Goal: Task Accomplishment & Management: Manage account settings

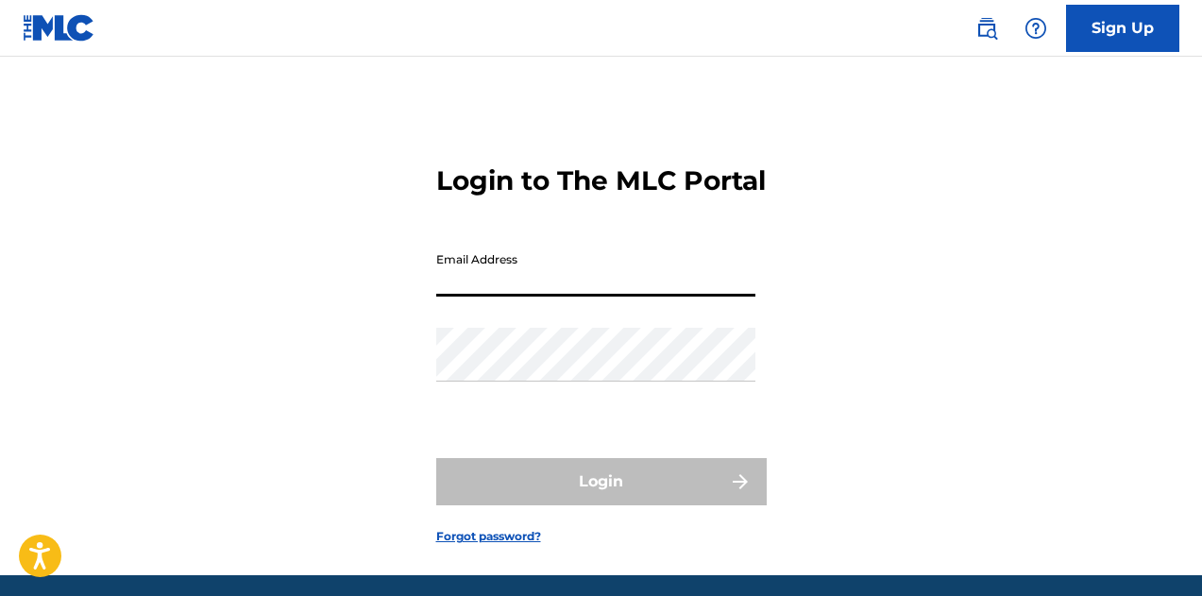
click at [504, 296] on input "Email Address" at bounding box center [595, 270] width 319 height 54
type input "[EMAIL_ADDRESS][DOMAIN_NAME]"
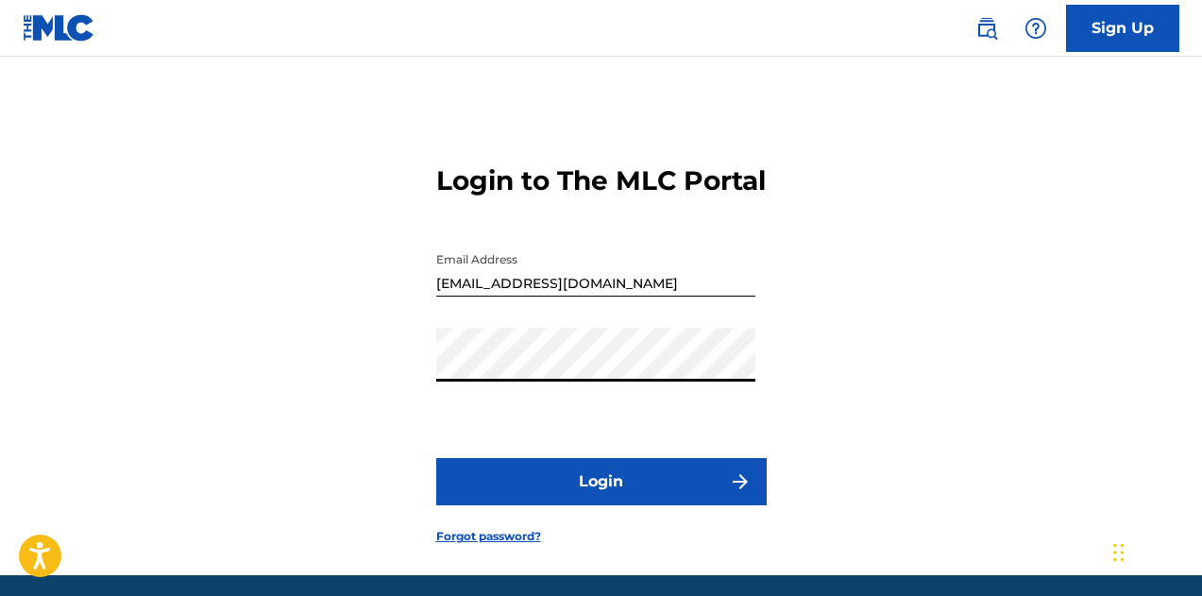
click at [436, 458] on button "Login" at bounding box center [601, 481] width 330 height 47
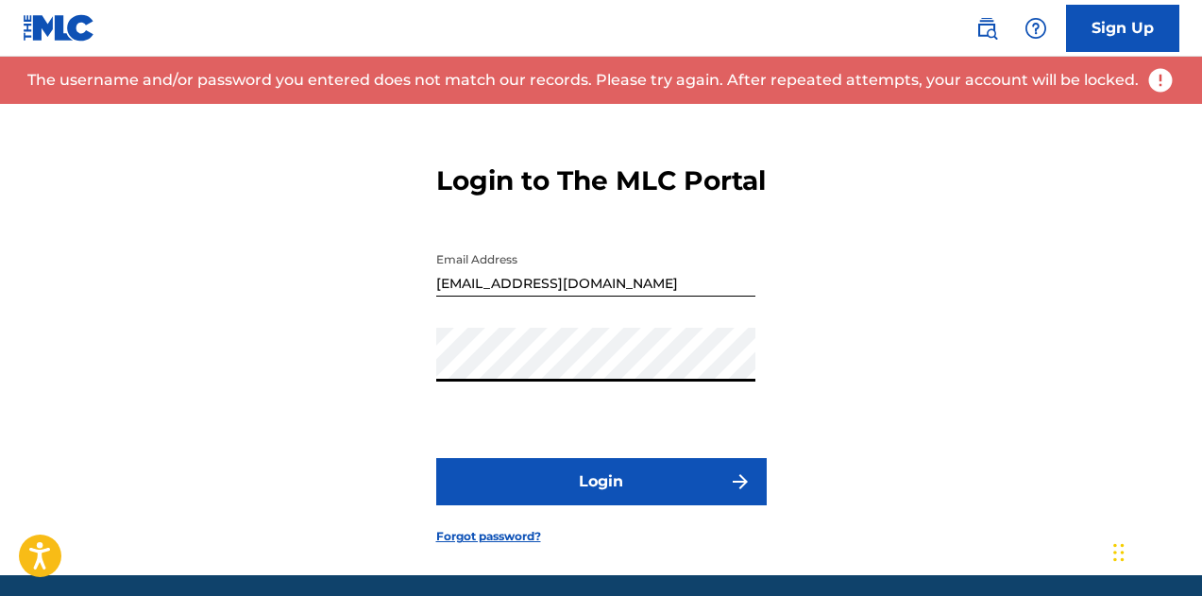
click at [582, 296] on input "[EMAIL_ADDRESS][DOMAIN_NAME]" at bounding box center [595, 270] width 319 height 54
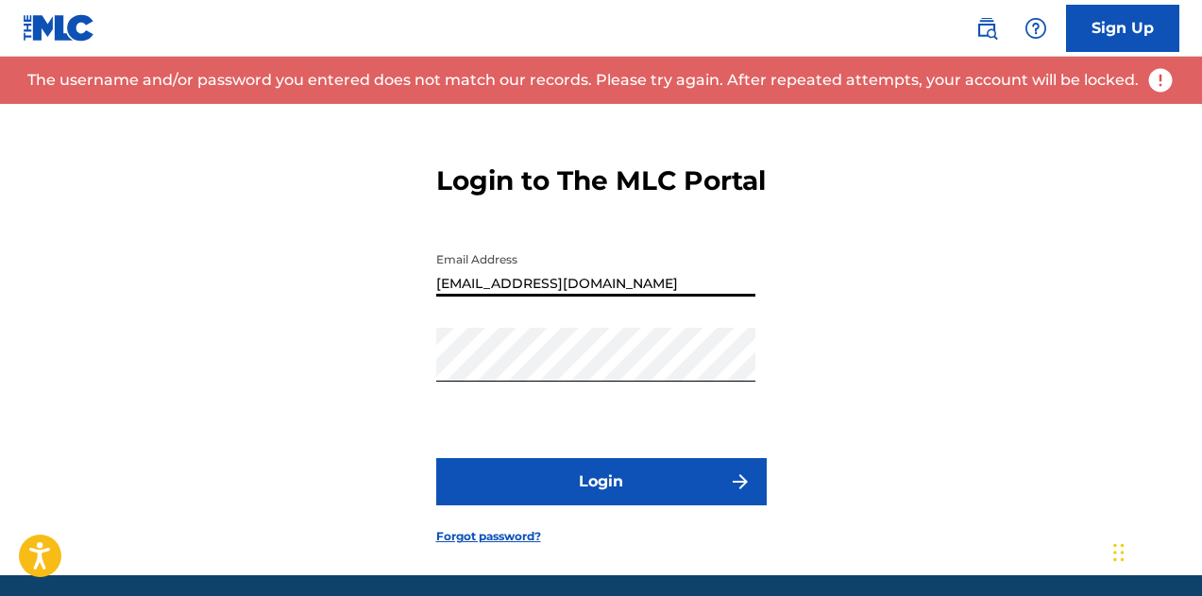
drag, startPoint x: 629, startPoint y: 308, endPoint x: 284, endPoint y: 255, distance: 348.6
click at [255, 254] on div "Login to The MLC Portal Email Address [EMAIL_ADDRESS][DOMAIN_NAME] Password Log…" at bounding box center [601, 339] width 1202 height 471
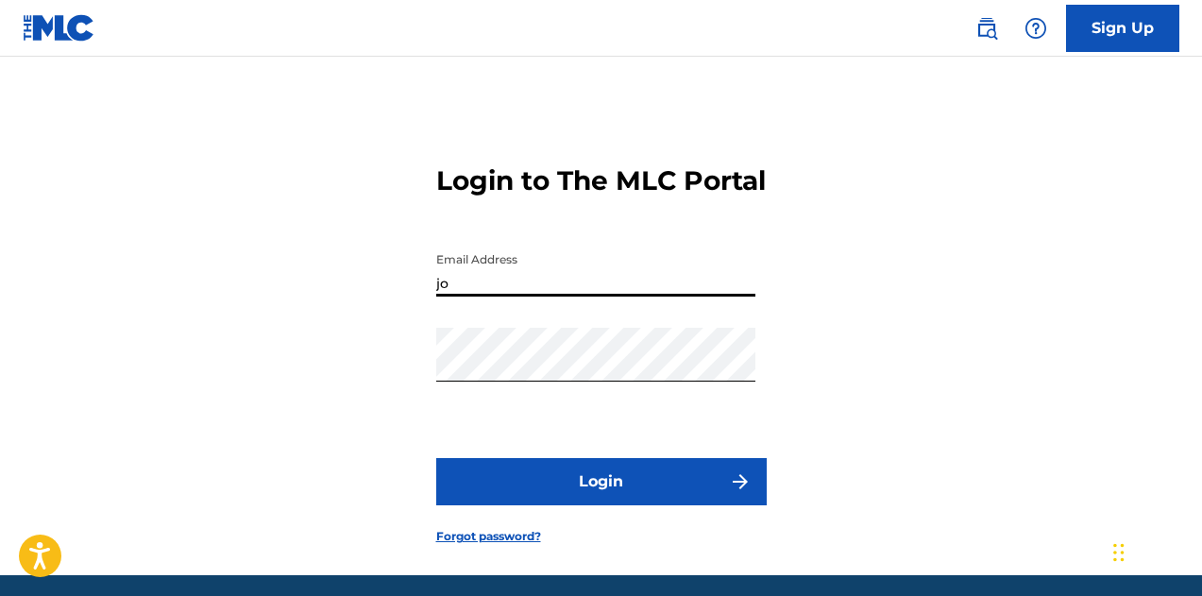
type input "[EMAIL_ADDRESS][DOMAIN_NAME]"
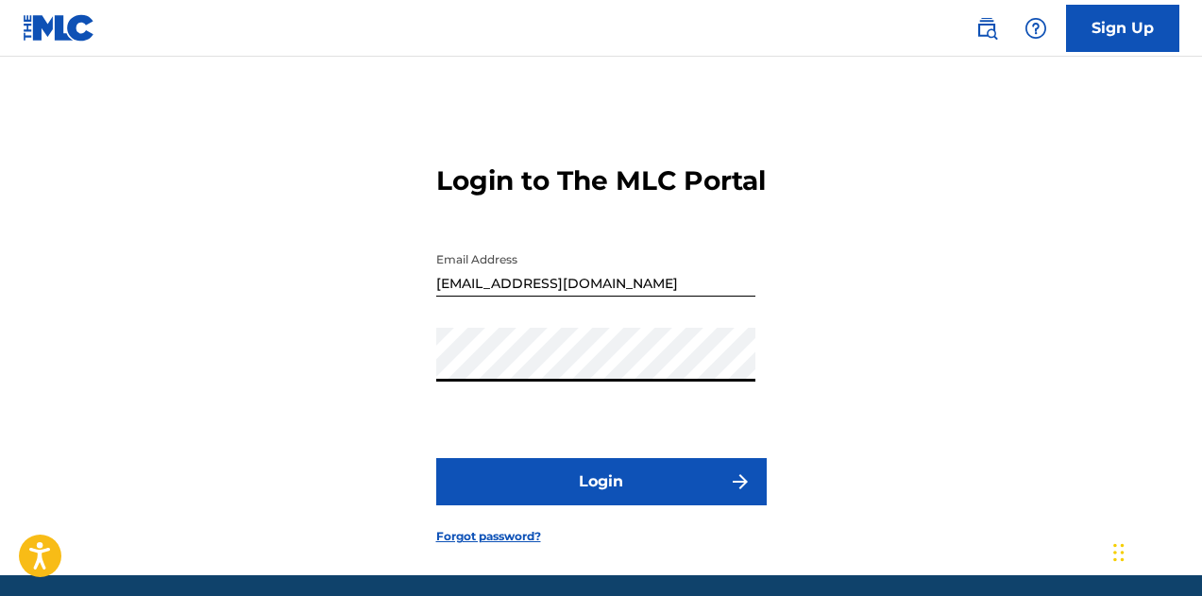
click at [148, 317] on div "Login to The MLC Portal Email Address [EMAIL_ADDRESS][DOMAIN_NAME] Password Log…" at bounding box center [601, 339] width 1202 height 471
click at [436, 458] on button "Login" at bounding box center [601, 481] width 330 height 47
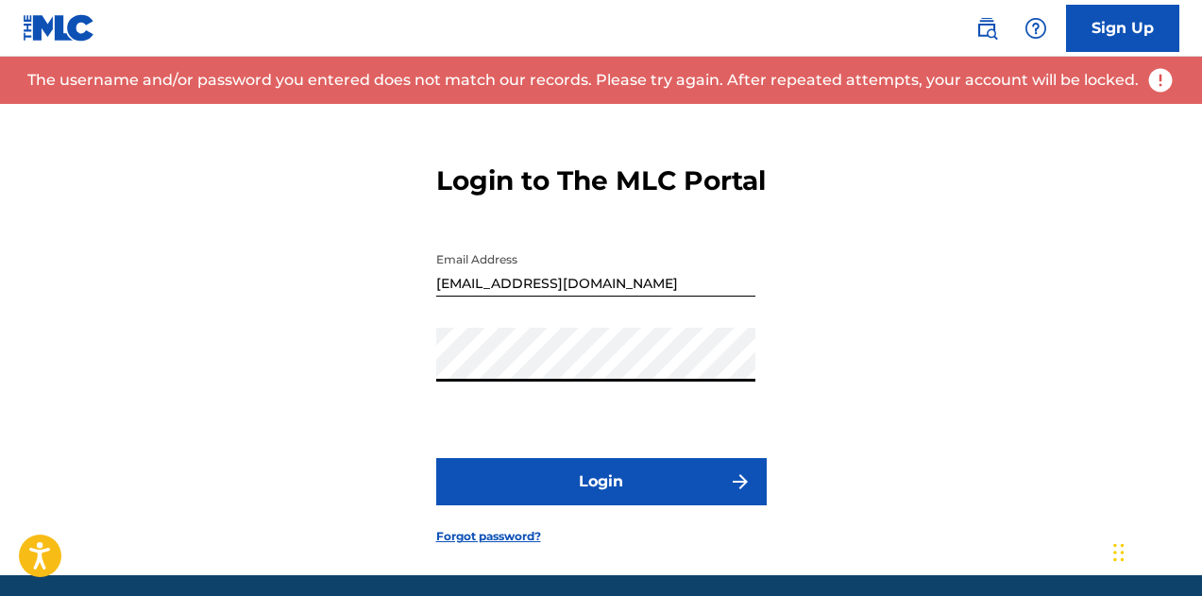
click at [0, 322] on div "Login to The MLC Portal Email Address [EMAIL_ADDRESS][DOMAIN_NAME] Password Log…" at bounding box center [601, 339] width 1202 height 471
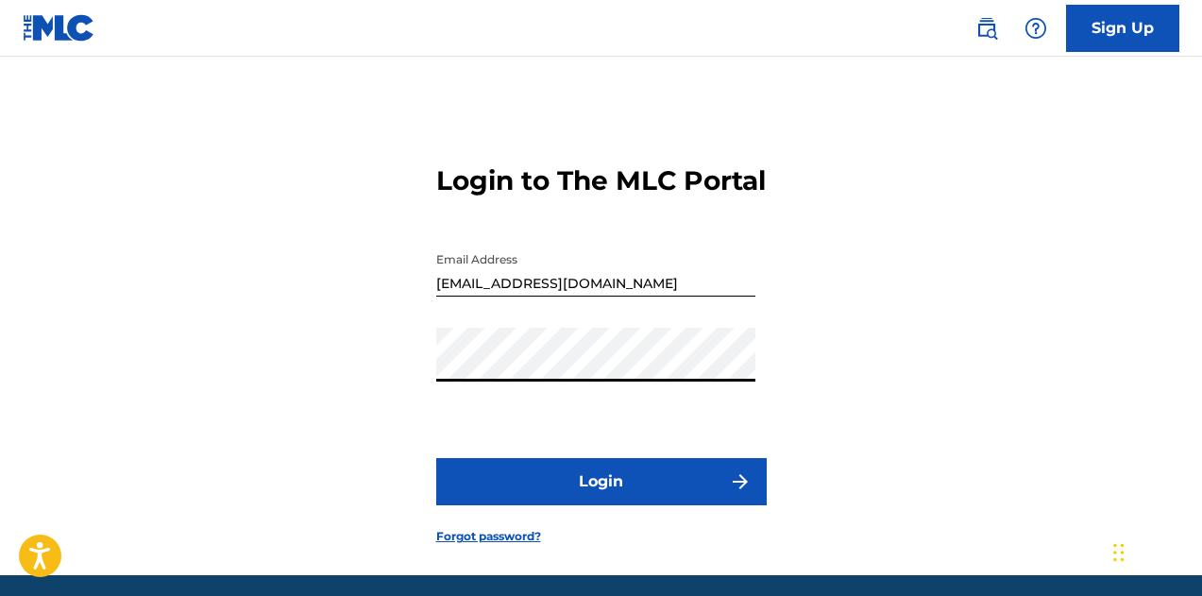
click at [436, 458] on button "Login" at bounding box center [601, 481] width 330 height 47
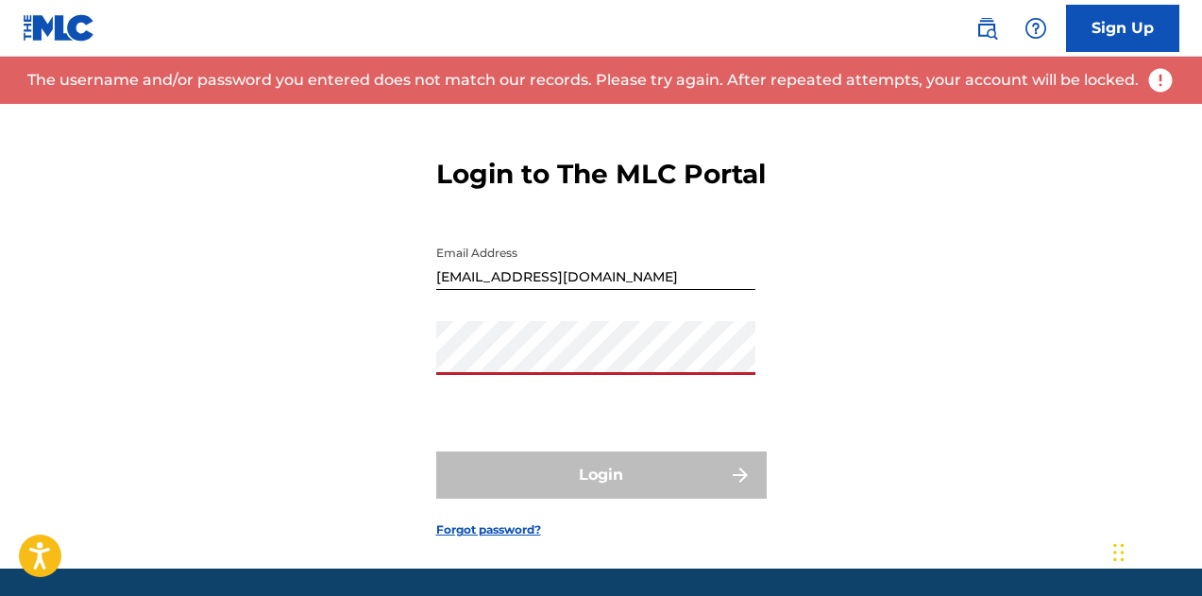
scroll to position [103, 0]
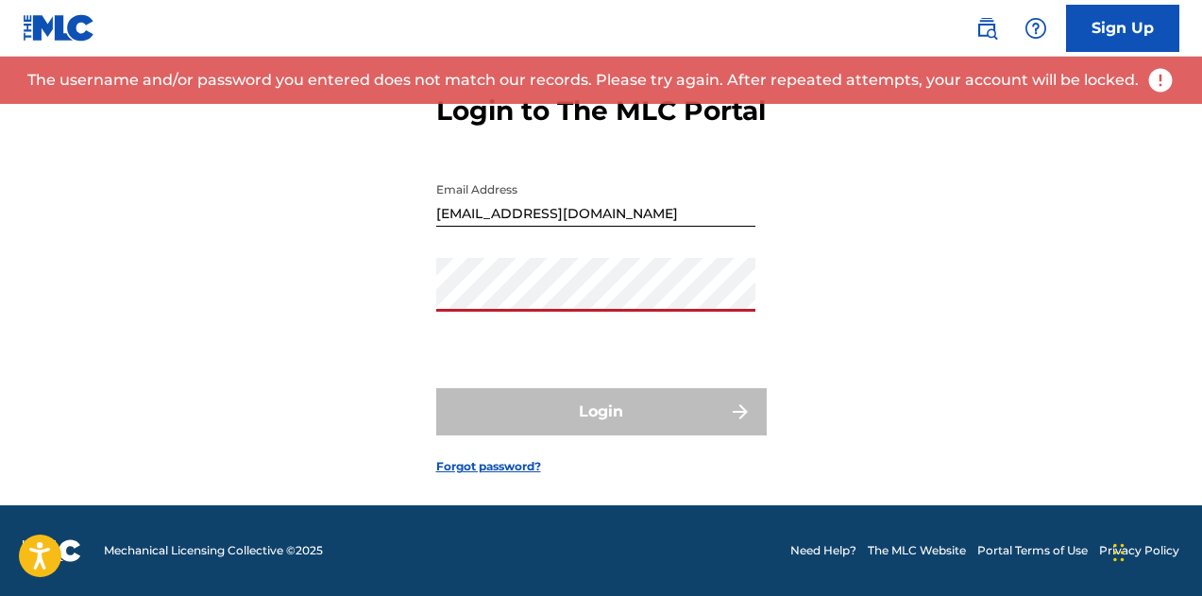
click at [499, 454] on form "Login to The MLC Portal Email Address [EMAIL_ADDRESS][DOMAIN_NAME] Password Log…" at bounding box center [601, 269] width 330 height 471
click at [504, 470] on link "Forgot password?" at bounding box center [488, 466] width 105 height 17
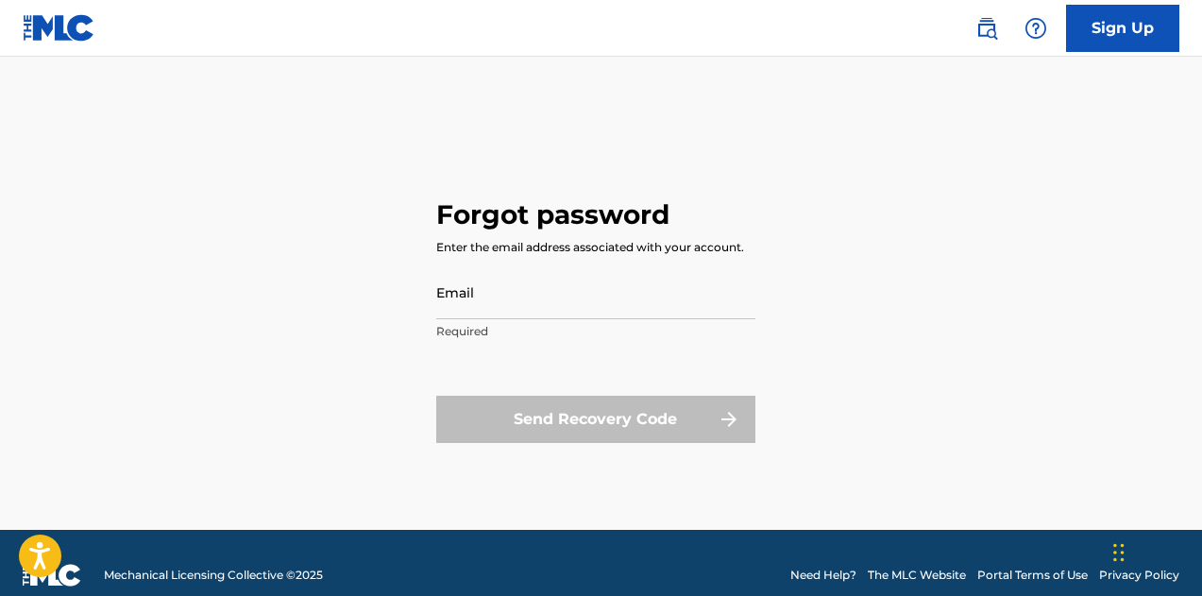
click at [504, 287] on input "Email" at bounding box center [595, 292] width 319 height 54
type input "[EMAIL_ADDRESS][DOMAIN_NAME]"
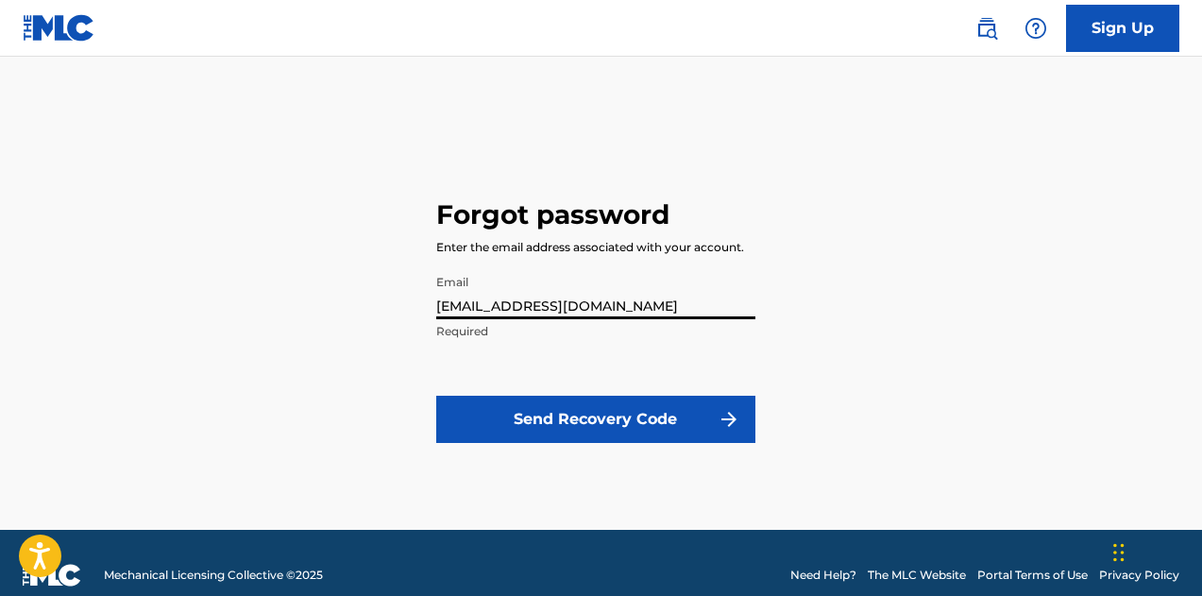
click at [585, 428] on button "Send Recovery Code" at bounding box center [595, 419] width 319 height 47
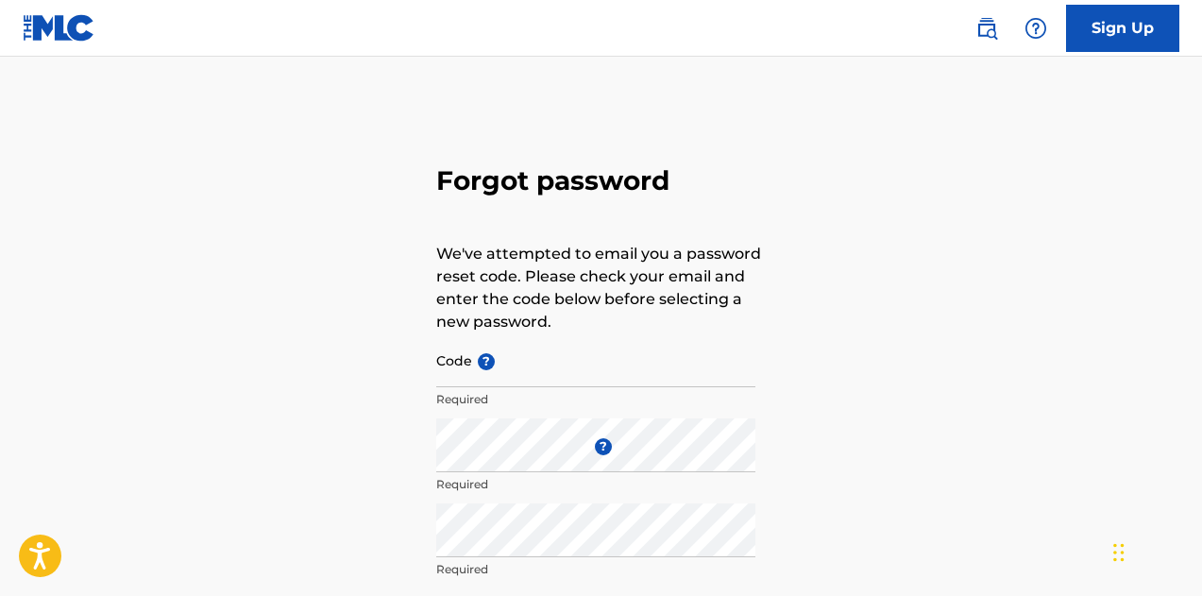
click at [522, 356] on input "Code ?" at bounding box center [595, 360] width 319 height 54
click at [895, 373] on div "Forgot password We've attempted to email you a password reset code. Please chec…" at bounding box center [601, 419] width 1202 height 630
click at [515, 353] on input "Code ?" at bounding box center [595, 360] width 319 height 54
paste input "FP_12846cc623f1cb0c4c7a130ed113"
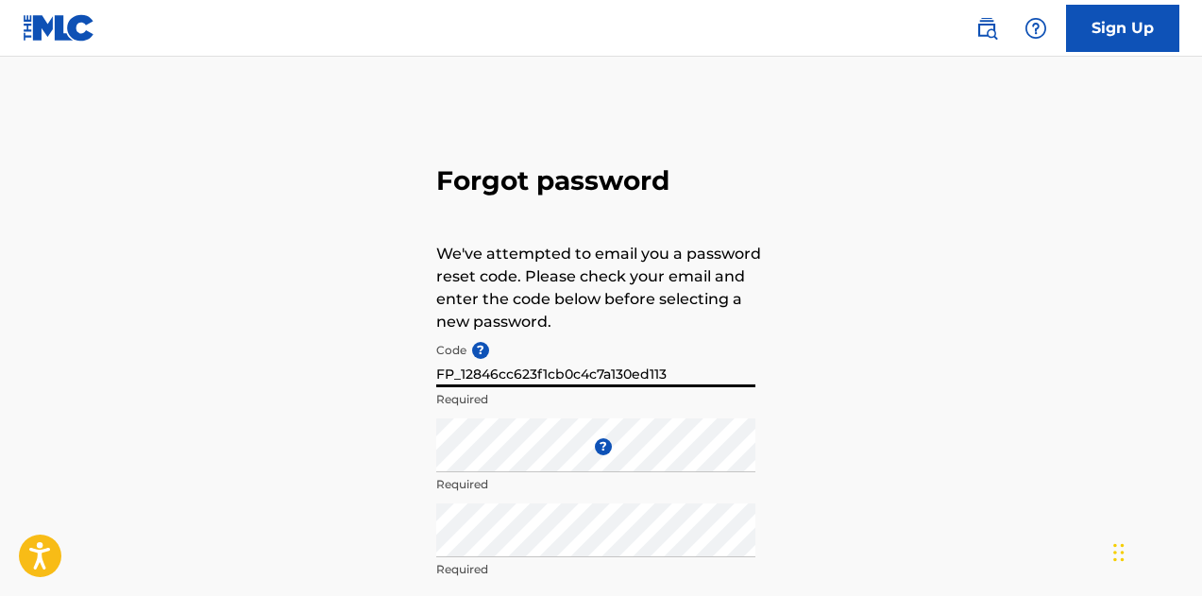
type input "FP_12846cc623f1cb0c4c7a130ed113"
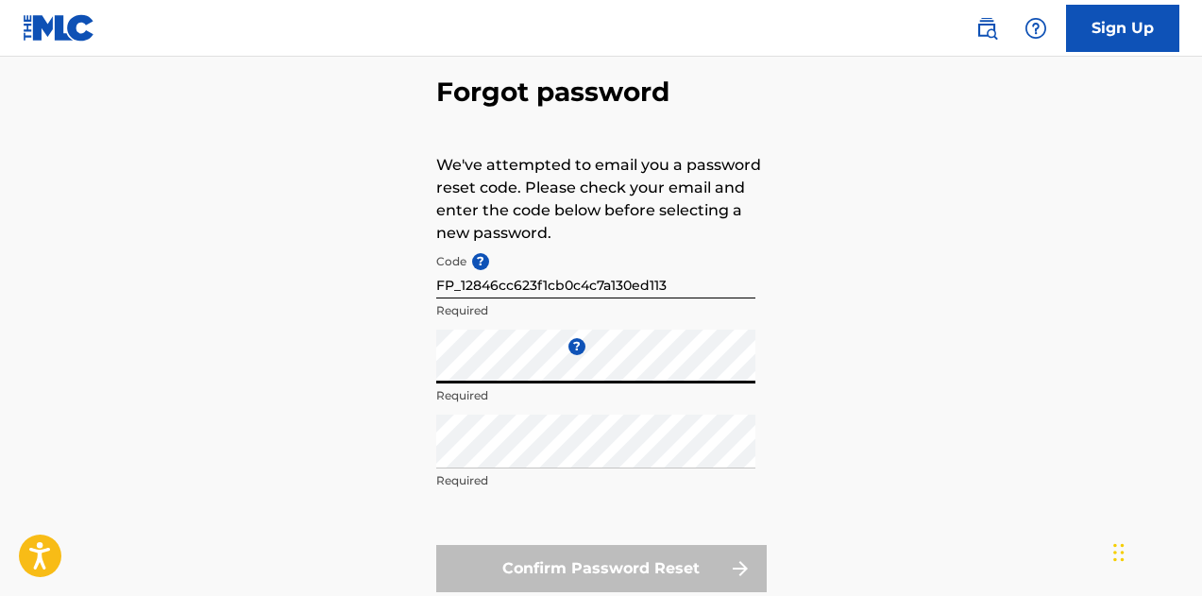
scroll to position [189, 0]
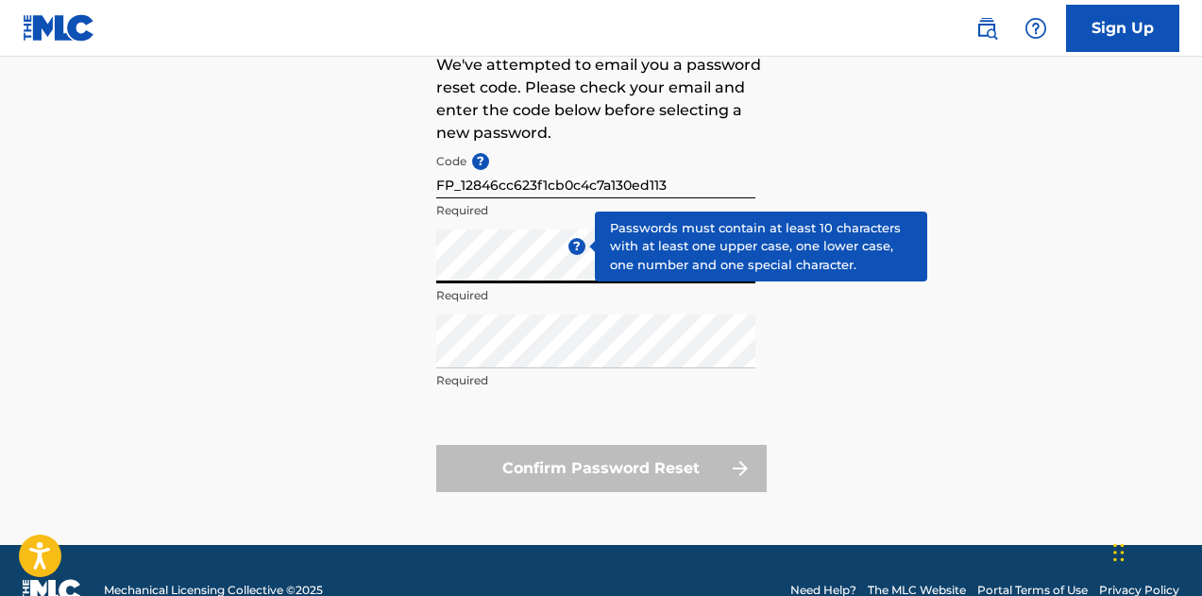
click at [581, 246] on span "?" at bounding box center [576, 246] width 17 height 17
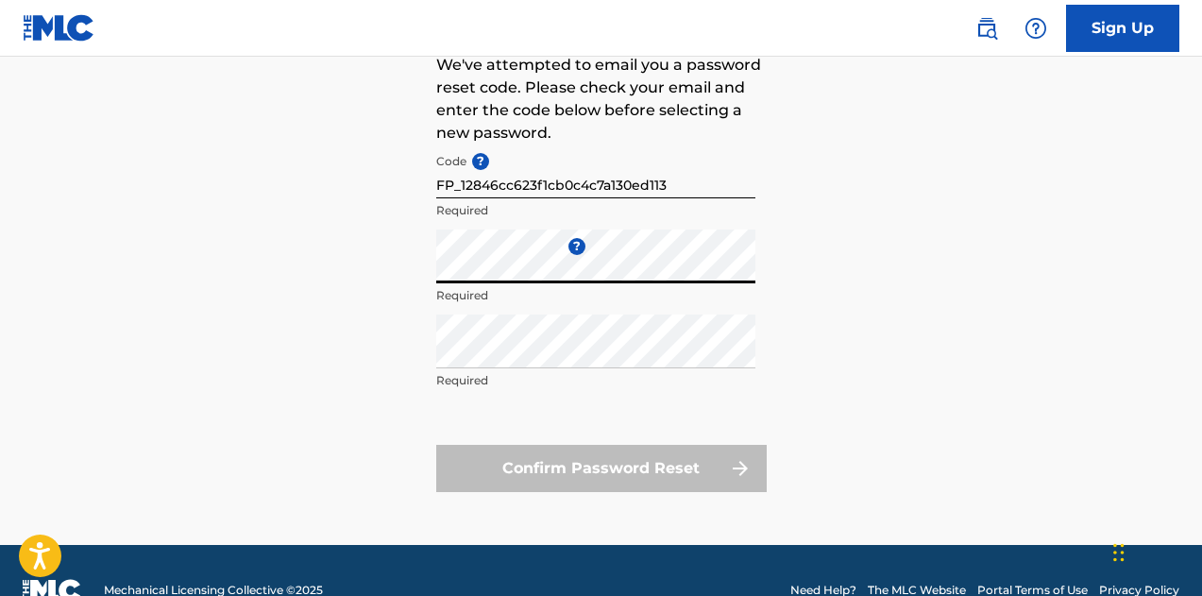
click at [0, 142] on div "Forgot password We've attempted to email you a password reset code. Please chec…" at bounding box center [601, 230] width 1202 height 630
click at [0, 312] on div "Forgot password We've attempted to email you a password reset code. Please chec…" at bounding box center [601, 230] width 1202 height 630
click at [682, 374] on p "Passwords must match" at bounding box center [595, 380] width 319 height 17
click at [276, 329] on div "Forgot password We've attempted to email you a password reset code. Please chec…" at bounding box center [601, 230] width 1202 height 630
click at [1, 256] on div "Forgot password We've attempted to email you a password reset code. Please chec…" at bounding box center [601, 230] width 1202 height 630
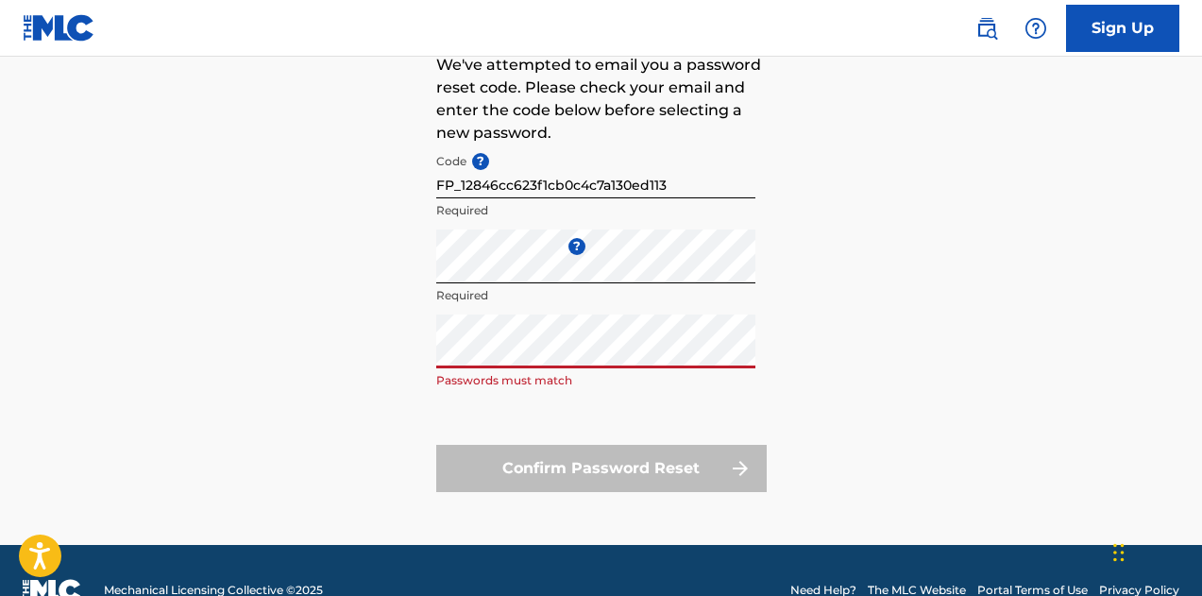
click at [591, 447] on form "Code ? FP_12846cc623f1cb0c4c7a130ed113 Required Enter a new password ? Required…" at bounding box center [601, 317] width 330 height 347
click at [595, 467] on div "Confirm Password Reset" at bounding box center [601, 468] width 330 height 47
click at [0, 304] on div "Forgot password We've attempted to email you a password reset code. Please chec…" at bounding box center [601, 230] width 1202 height 630
click at [9, 178] on div "Forgot password We've attempted to email you a password reset code. Please chec…" at bounding box center [601, 230] width 1202 height 630
click at [463, 201] on div "Code ? FP_12846cc623f1cb0c4c7a130ed113 Required" at bounding box center [595, 186] width 319 height 85
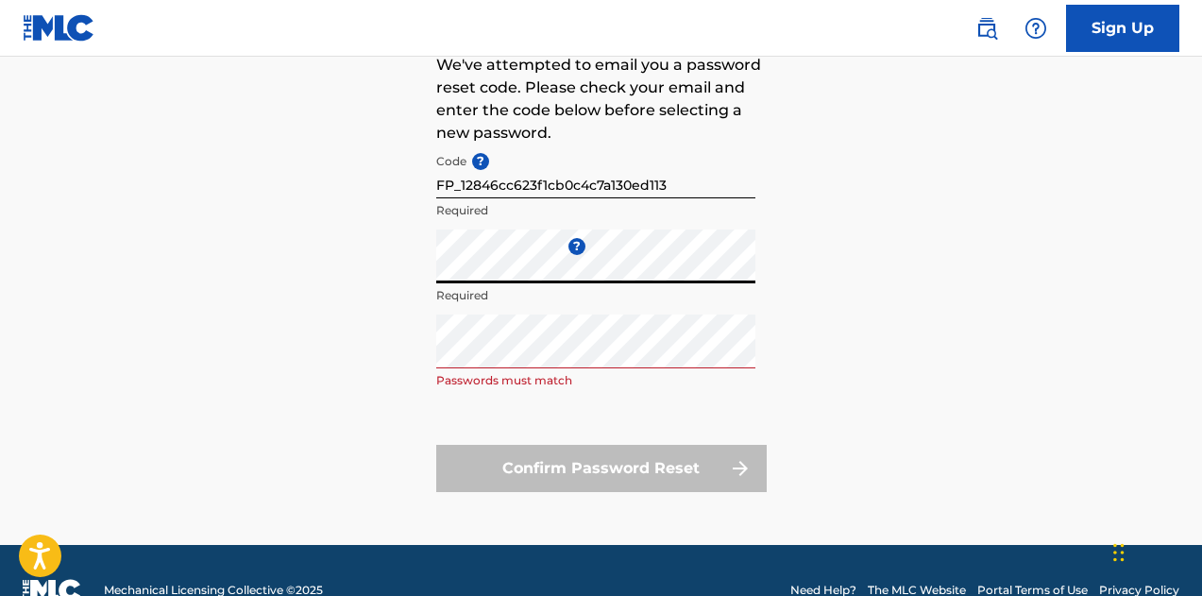
click at [51, 208] on div "Forgot password We've attempted to email you a password reset code. Please chec…" at bounding box center [601, 230] width 1202 height 630
click at [0, 150] on div "Forgot password We've attempted to email you a password reset code. Please chec…" at bounding box center [601, 230] width 1202 height 630
click at [643, 437] on form "Code ? FP_12846cc623f1cb0c4c7a130ed113 Required Enter a new password ? Required…" at bounding box center [601, 317] width 330 height 347
click at [641, 454] on div "Confirm Password Reset" at bounding box center [601, 468] width 330 height 47
click at [627, 474] on div "Confirm Password Reset" at bounding box center [601, 468] width 330 height 47
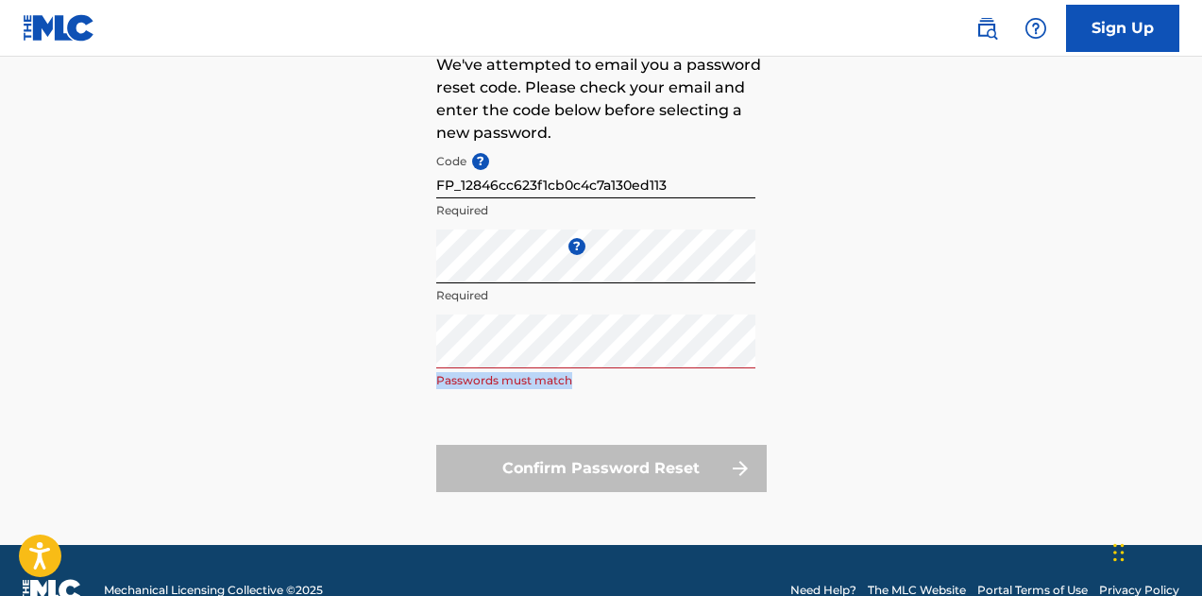
drag, startPoint x: 607, startPoint y: 375, endPoint x: 420, endPoint y: 328, distance: 192.8
click at [411, 328] on div "Forgot password We've attempted to email you a password reset code. Please chec…" at bounding box center [601, 230] width 1202 height 630
click at [0, 239] on div "Forgot password We've attempted to email you a password reset code. Please chec…" at bounding box center [601, 230] width 1202 height 630
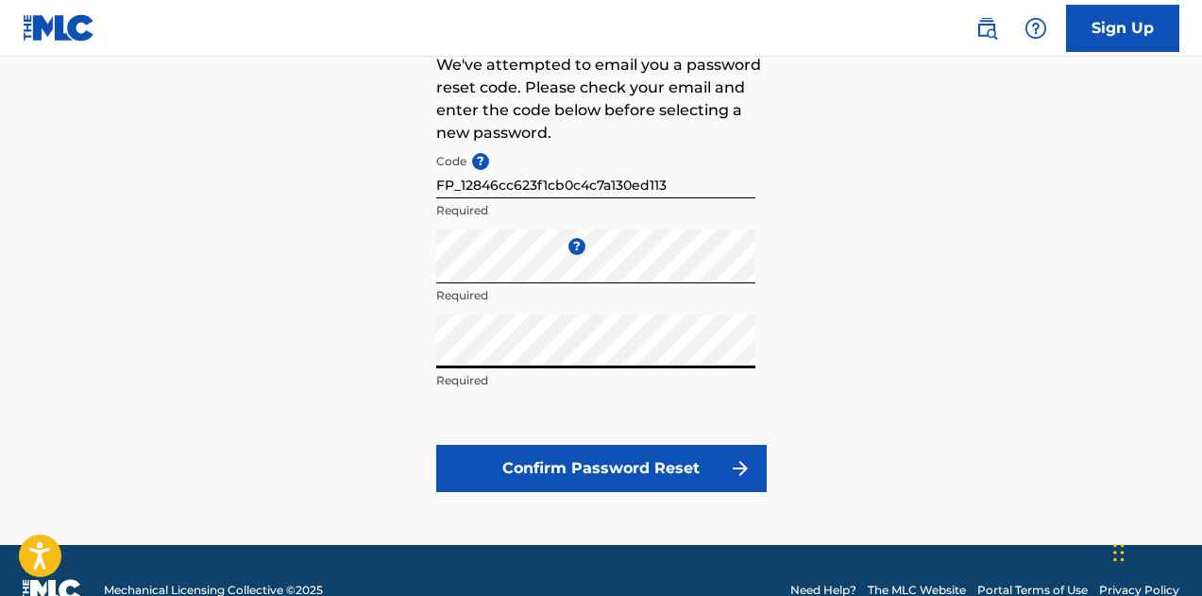
click at [436, 445] on button "Confirm Password Reset" at bounding box center [601, 468] width 330 height 47
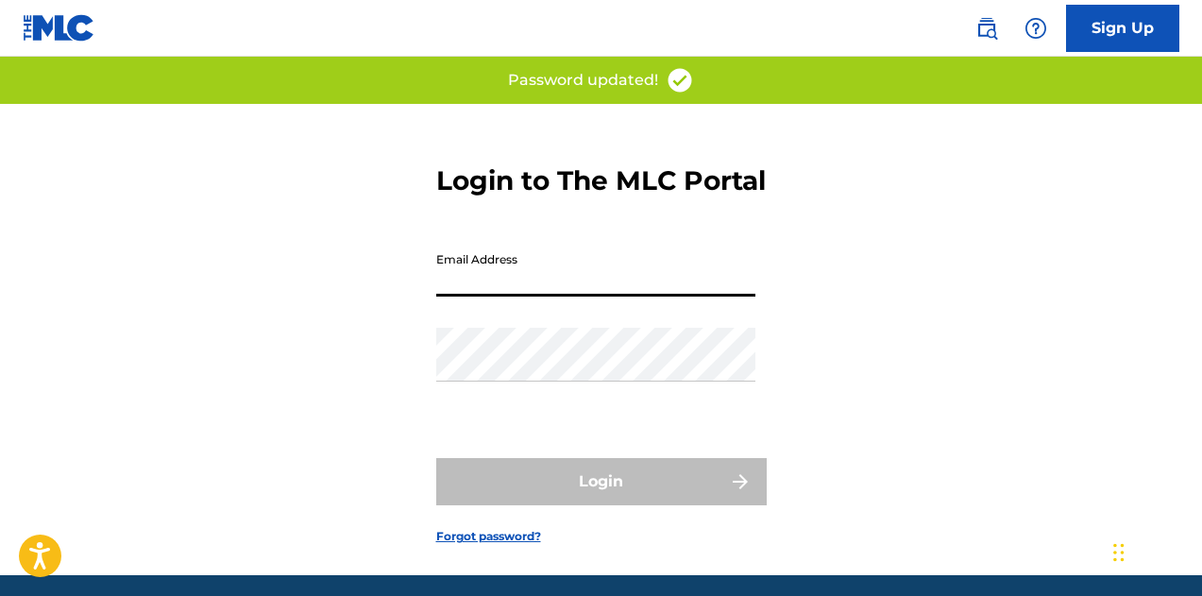
drag, startPoint x: 570, startPoint y: 294, endPoint x: 577, endPoint y: 313, distance: 20.9
click at [570, 294] on input "Email Address" at bounding box center [595, 270] width 319 height 54
type input "[EMAIL_ADDRESS][DOMAIN_NAME]"
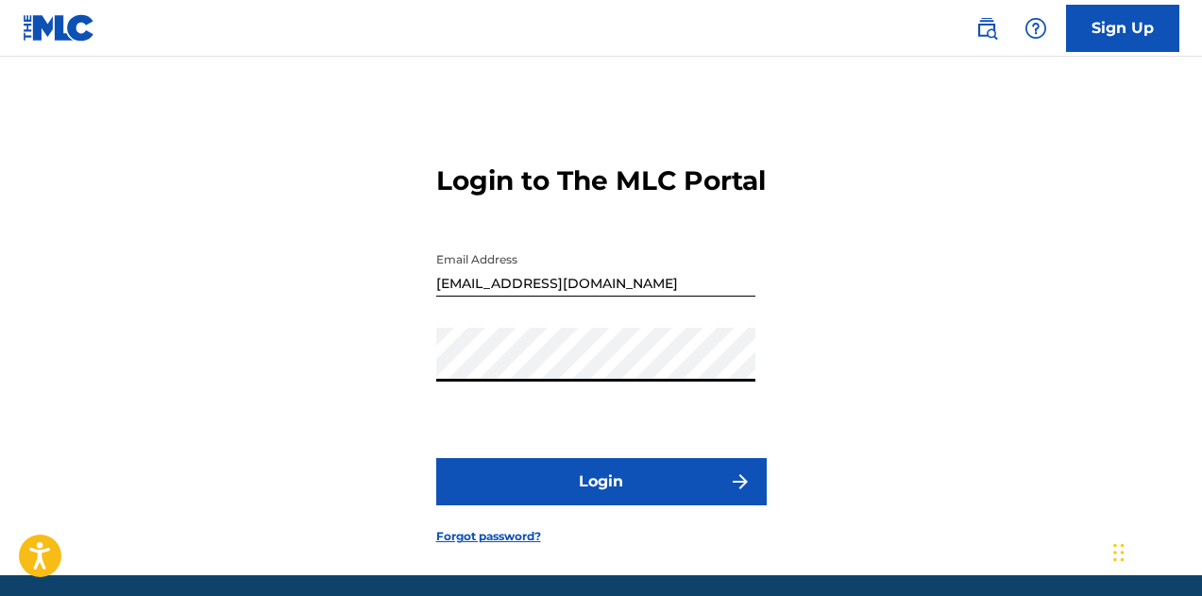
click at [436, 458] on button "Login" at bounding box center [601, 481] width 330 height 47
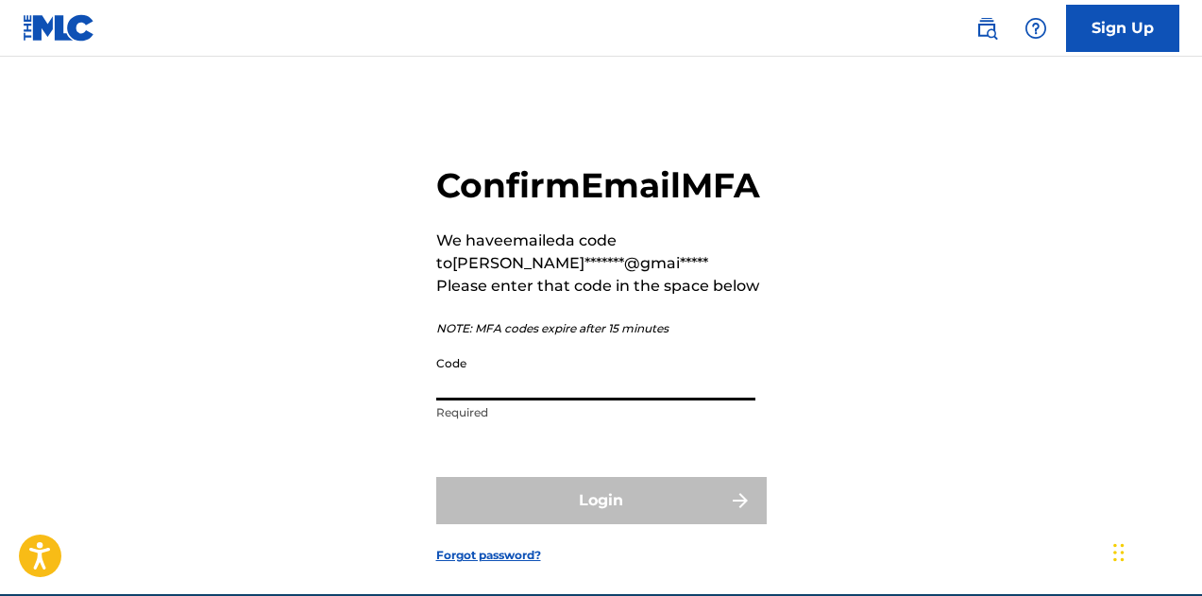
click at [622, 400] on input "Code" at bounding box center [595, 373] width 319 height 54
paste input "023075"
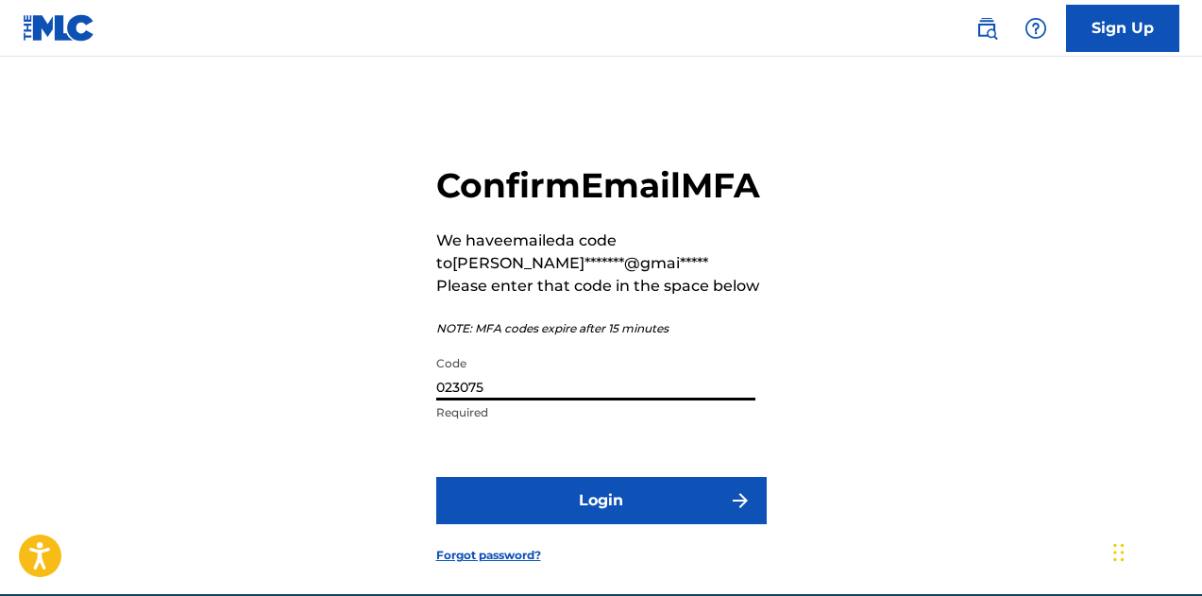
type input "023075"
click at [527, 517] on form "Confirm Email MFA We have emailed a code to josh*******@gmai***** Please enter …" at bounding box center [601, 349] width 330 height 490
click at [527, 524] on button "Login" at bounding box center [601, 500] width 330 height 47
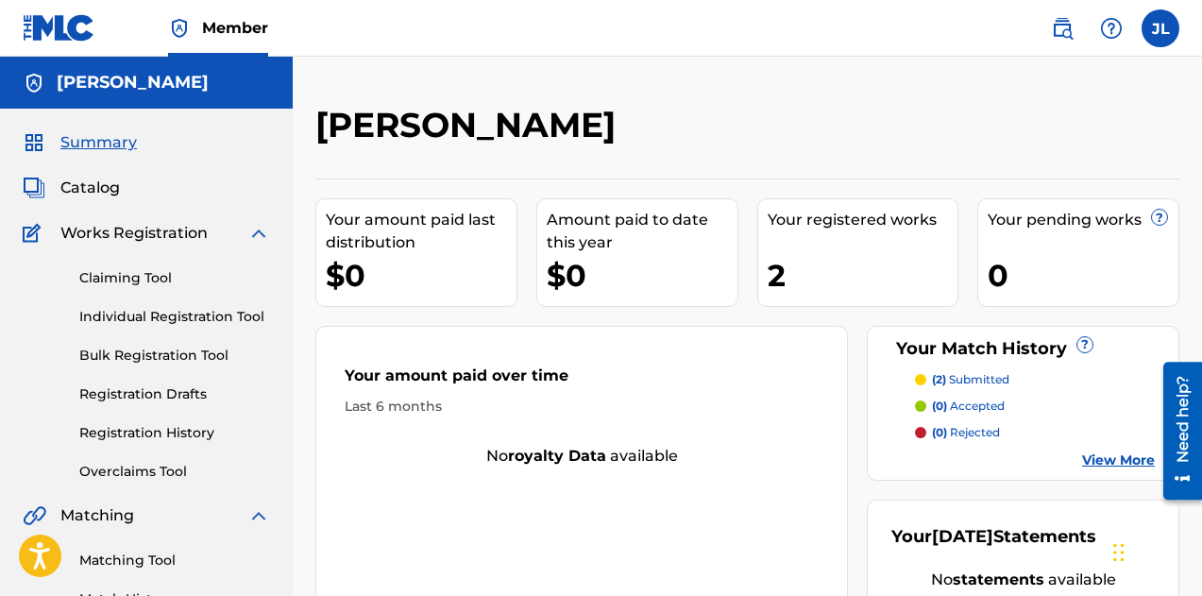
click at [803, 215] on div "Your registered works" at bounding box center [862, 220] width 191 height 23
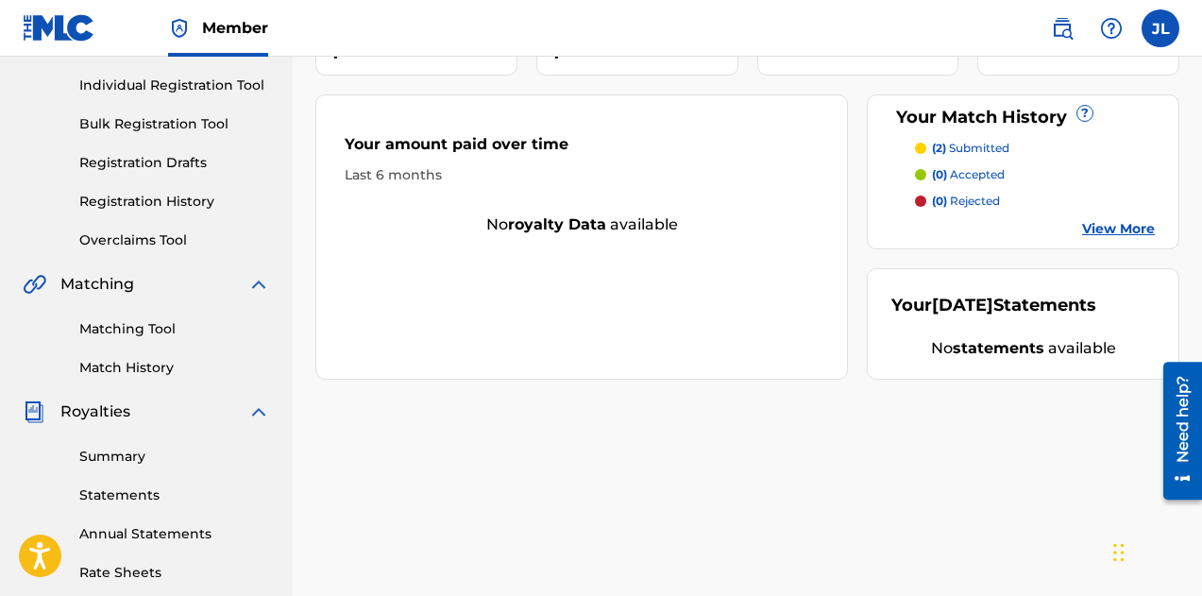
scroll to position [8, 0]
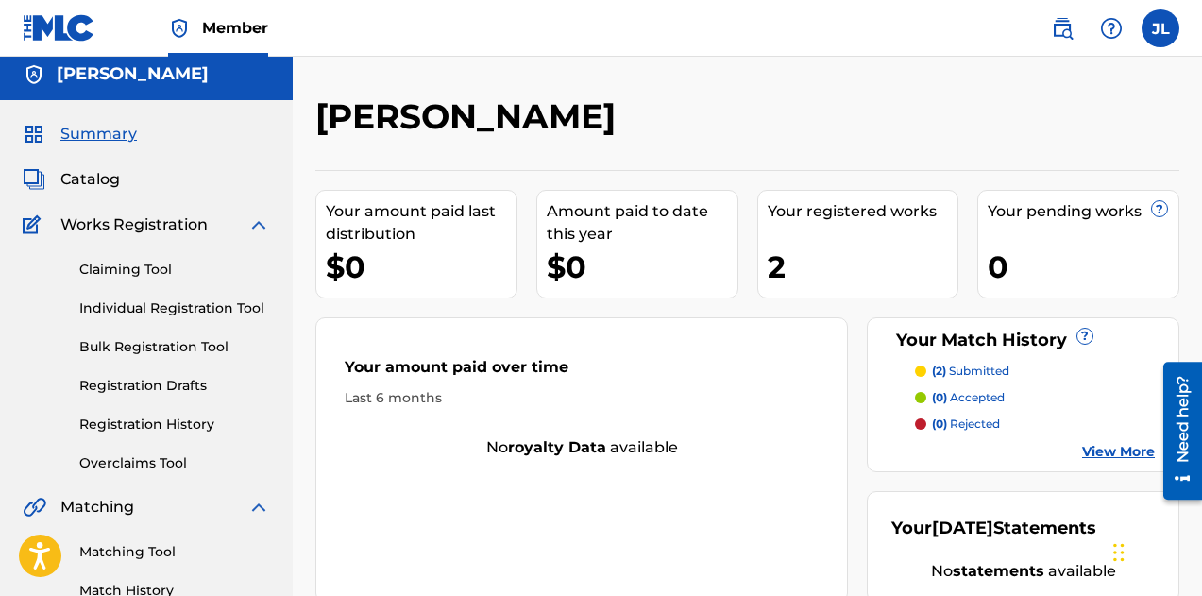
click at [75, 169] on span "Catalog" at bounding box center [89, 179] width 59 height 23
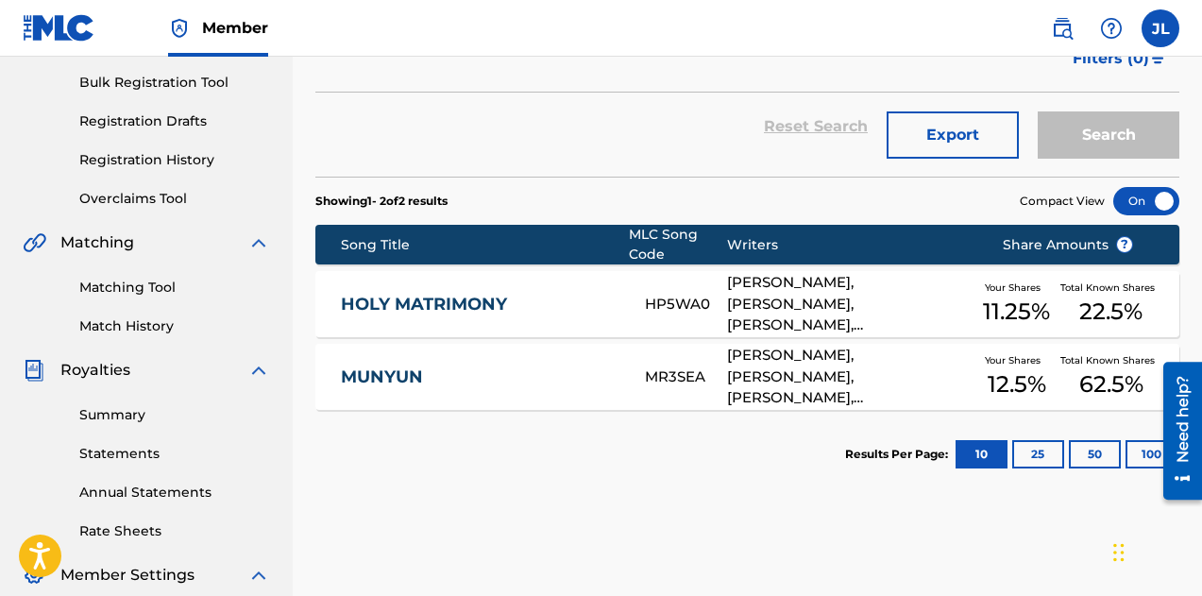
scroll to position [283, 0]
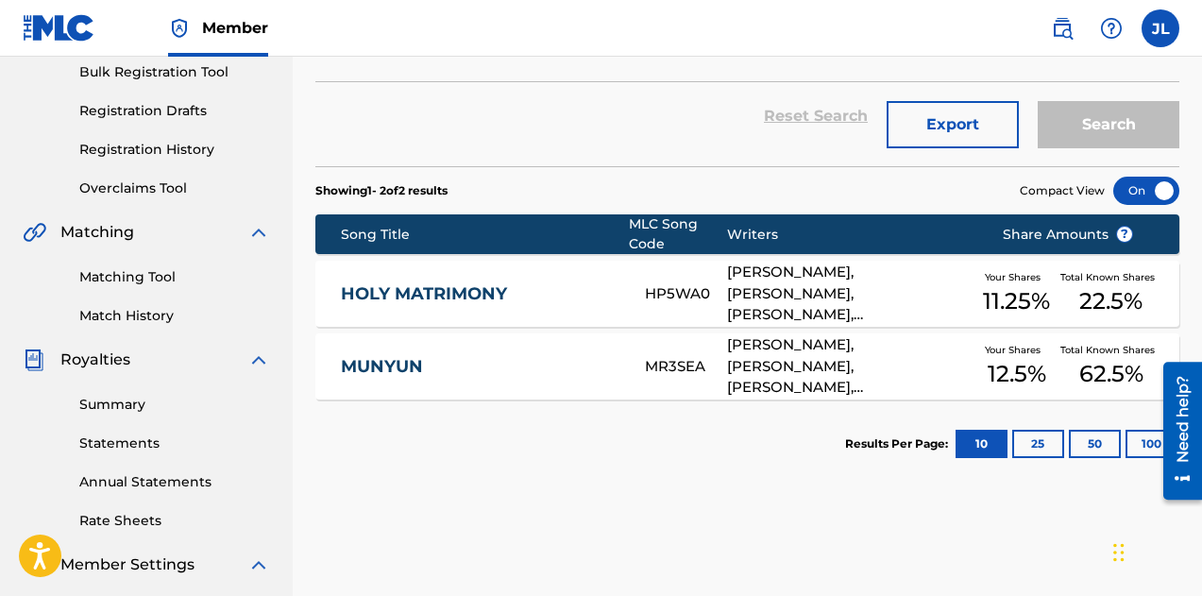
click at [134, 402] on link "Summary" at bounding box center [174, 405] width 191 height 20
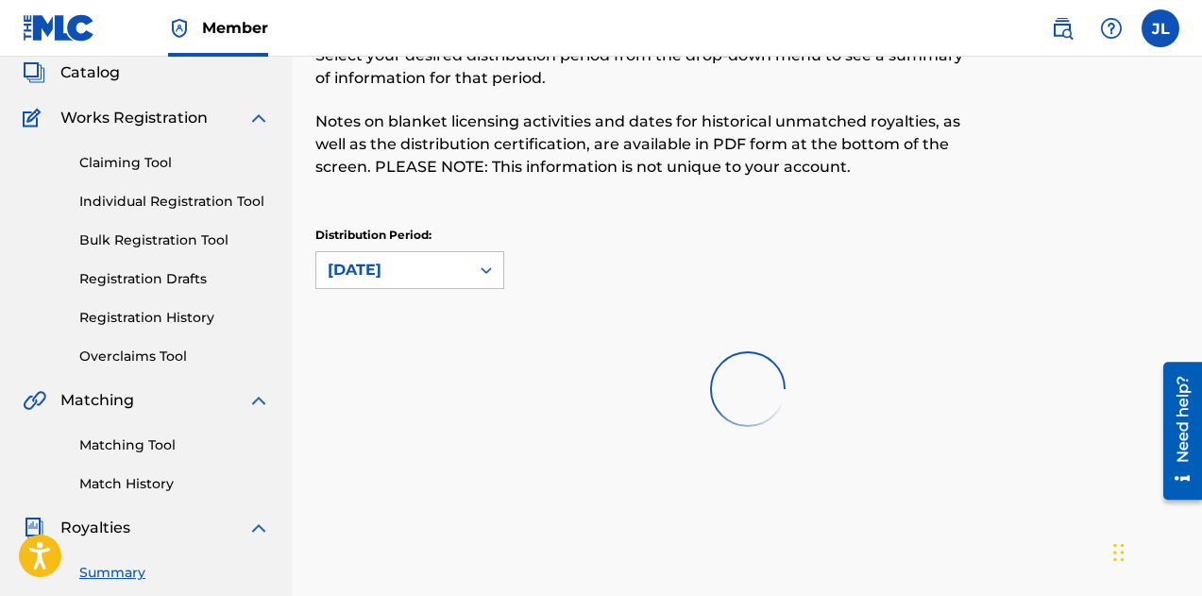
scroll to position [283, 0]
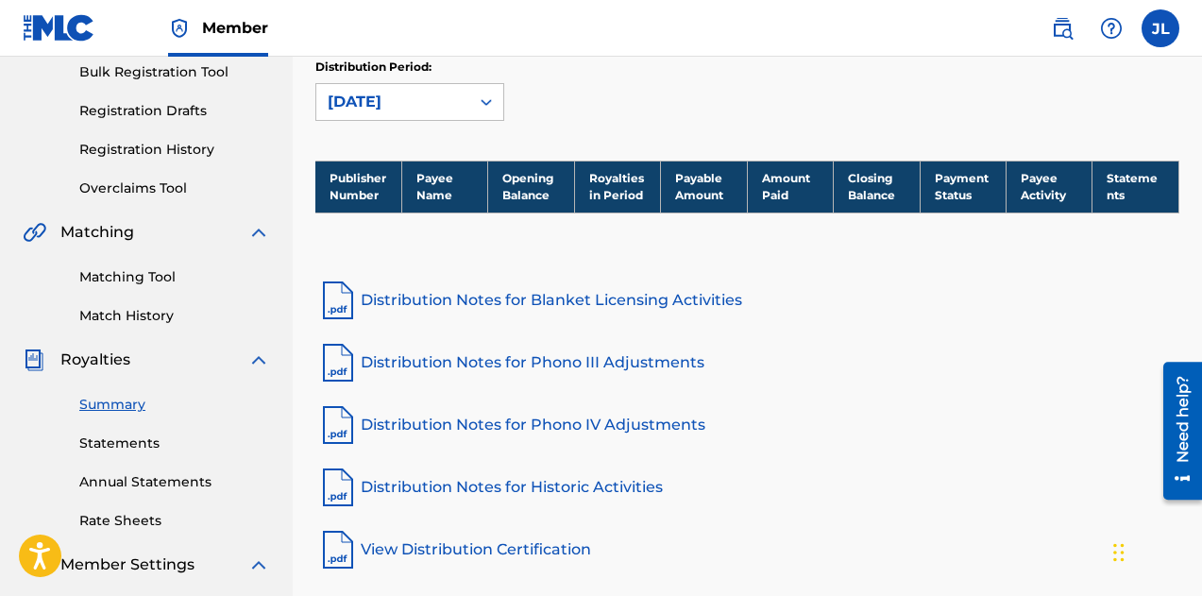
click at [143, 445] on link "Statements" at bounding box center [174, 443] width 191 height 20
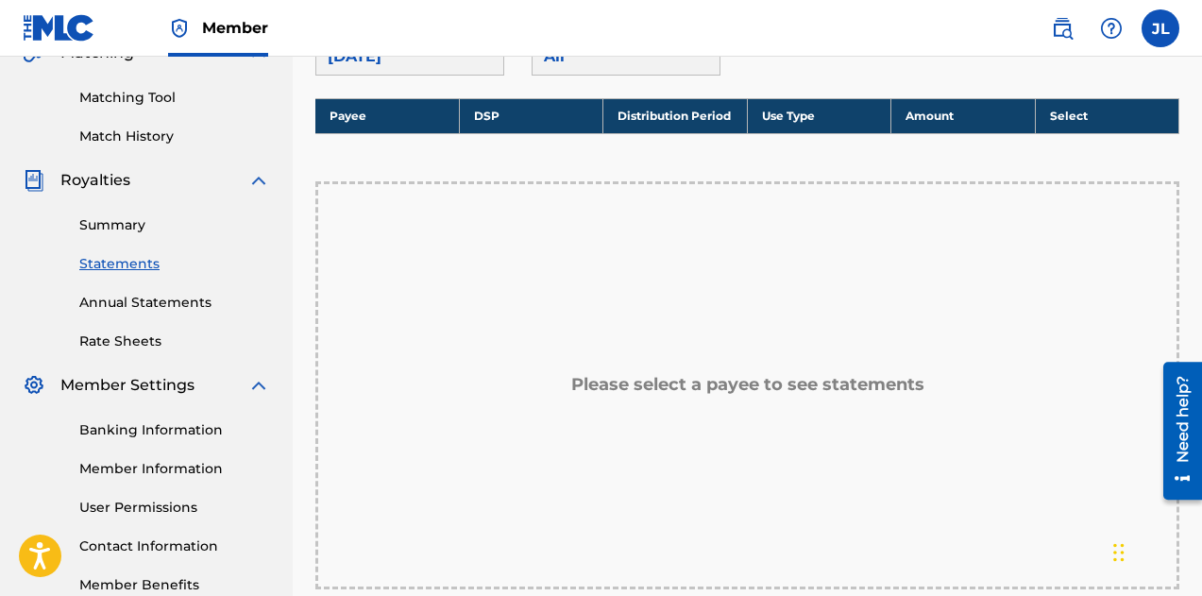
scroll to position [472, 0]
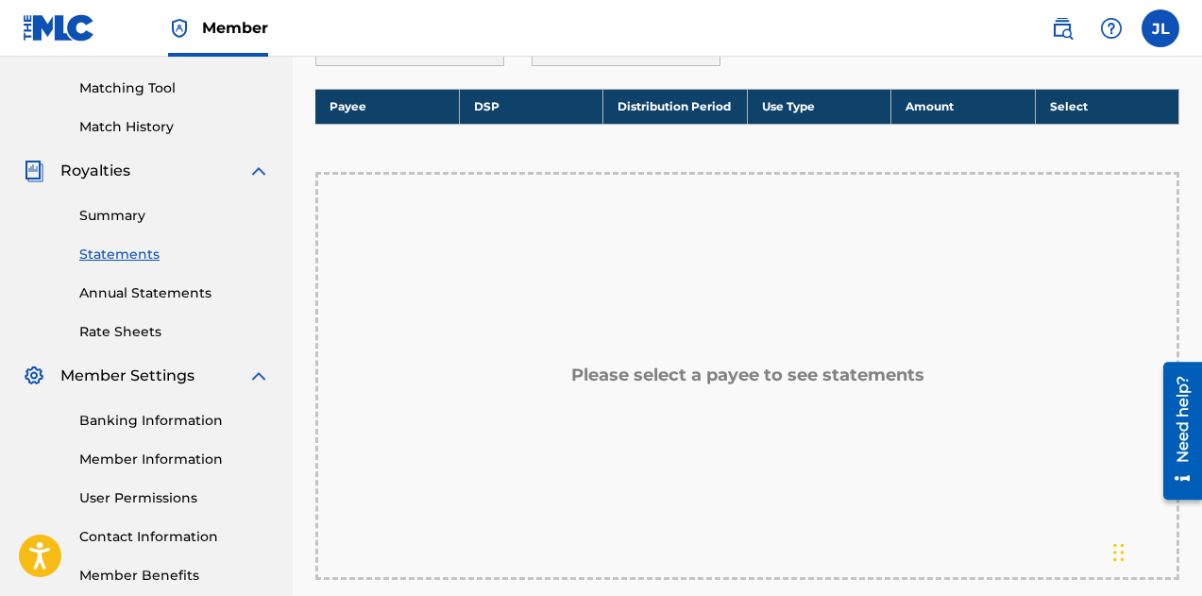
click at [135, 286] on link "Annual Statements" at bounding box center [174, 293] width 191 height 20
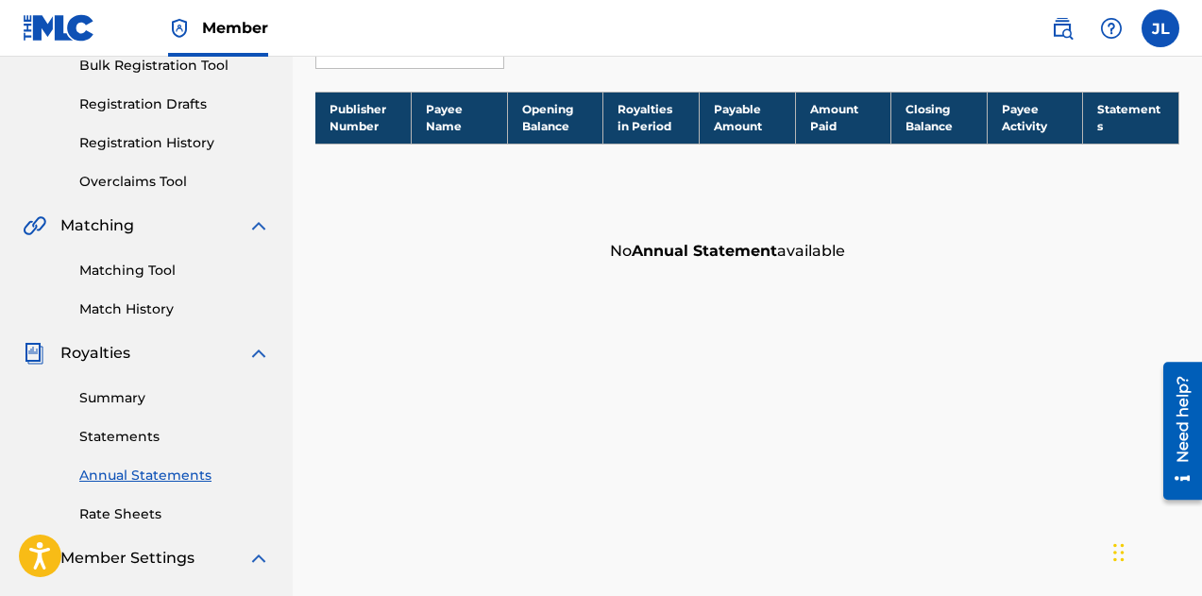
scroll to position [566, 0]
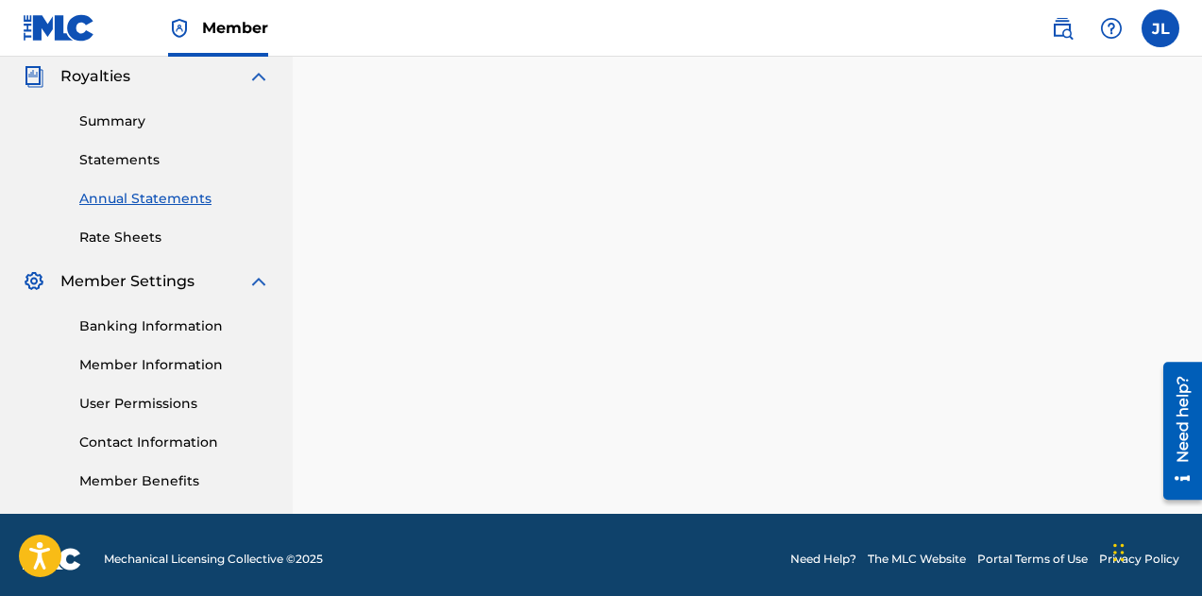
click at [161, 324] on link "Banking Information" at bounding box center [174, 326] width 191 height 20
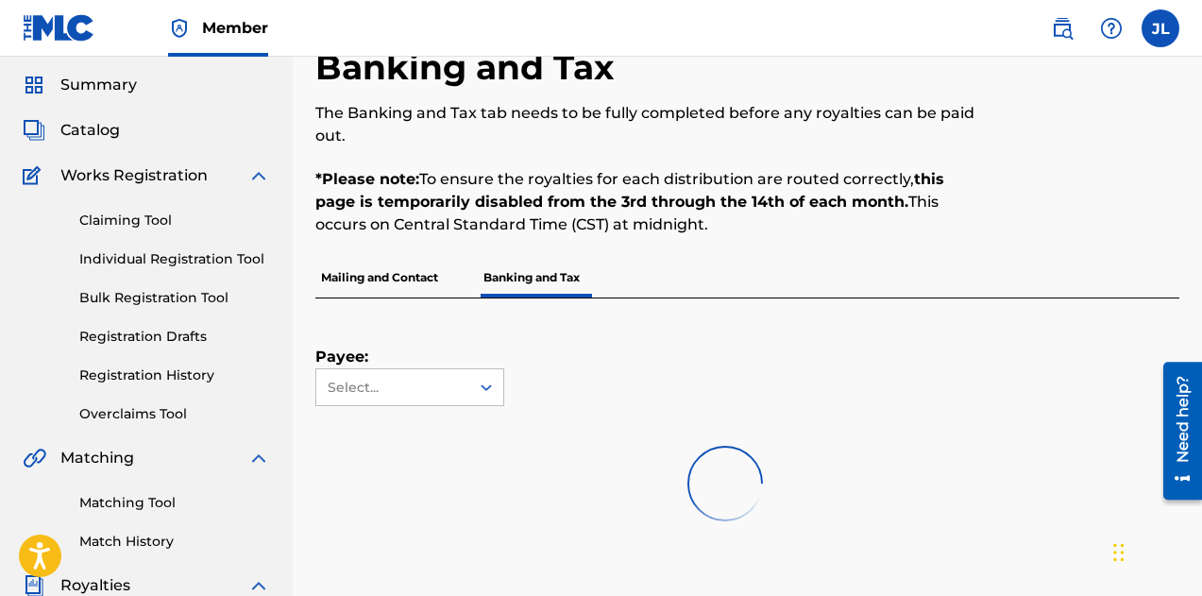
scroll to position [94, 0]
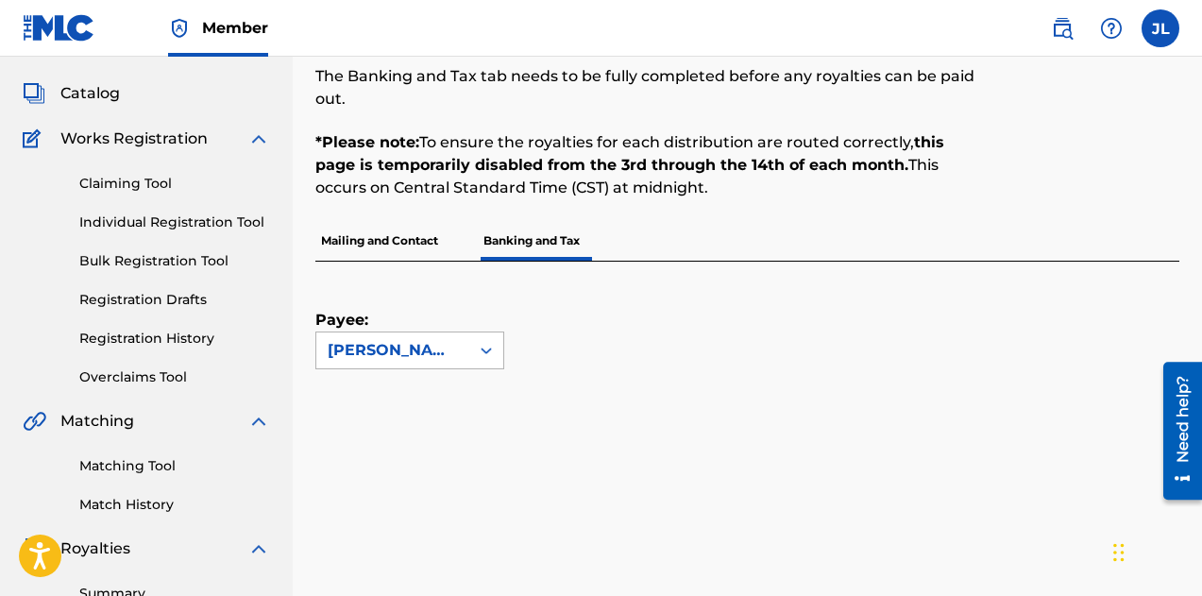
click at [398, 338] on div "[PERSON_NAME]" at bounding box center [392, 350] width 153 height 36
click at [465, 291] on div "Payee: [PERSON_NAME]" at bounding box center [409, 315] width 189 height 108
click at [411, 248] on p "Mailing and Contact" at bounding box center [379, 241] width 128 height 40
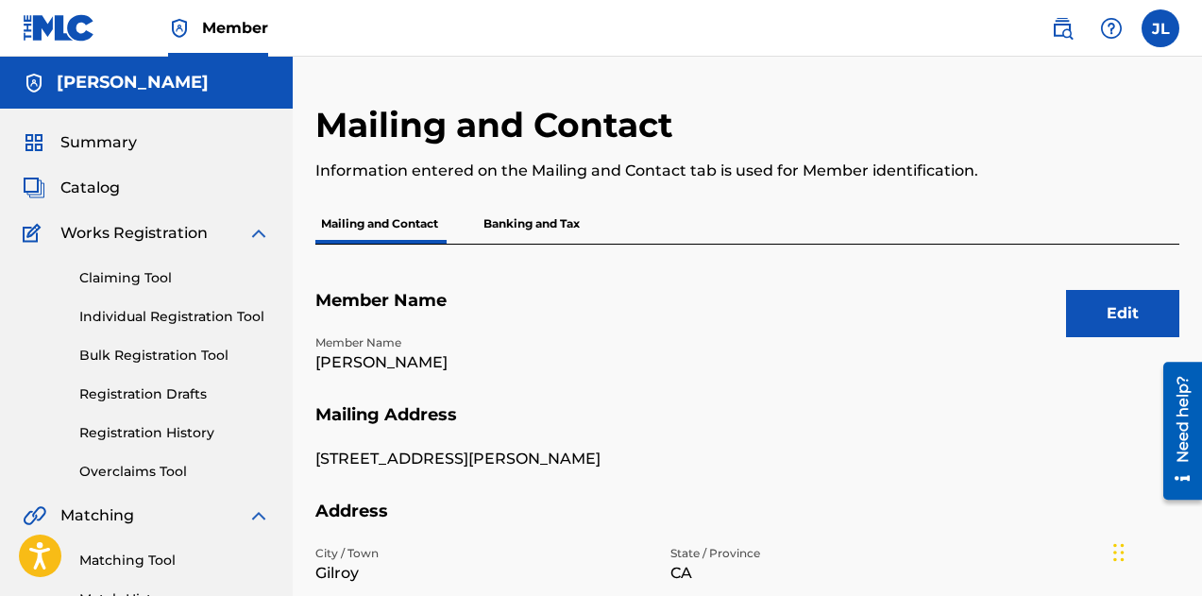
click at [500, 228] on p "Banking and Tax" at bounding box center [532, 224] width 108 height 40
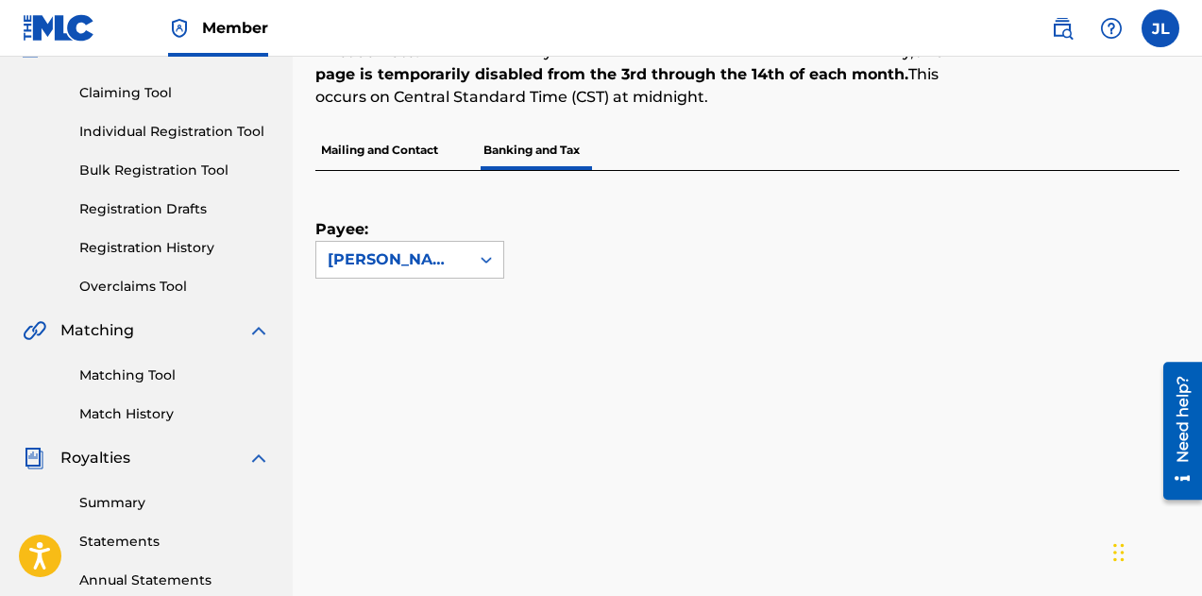
scroll to position [189, 0]
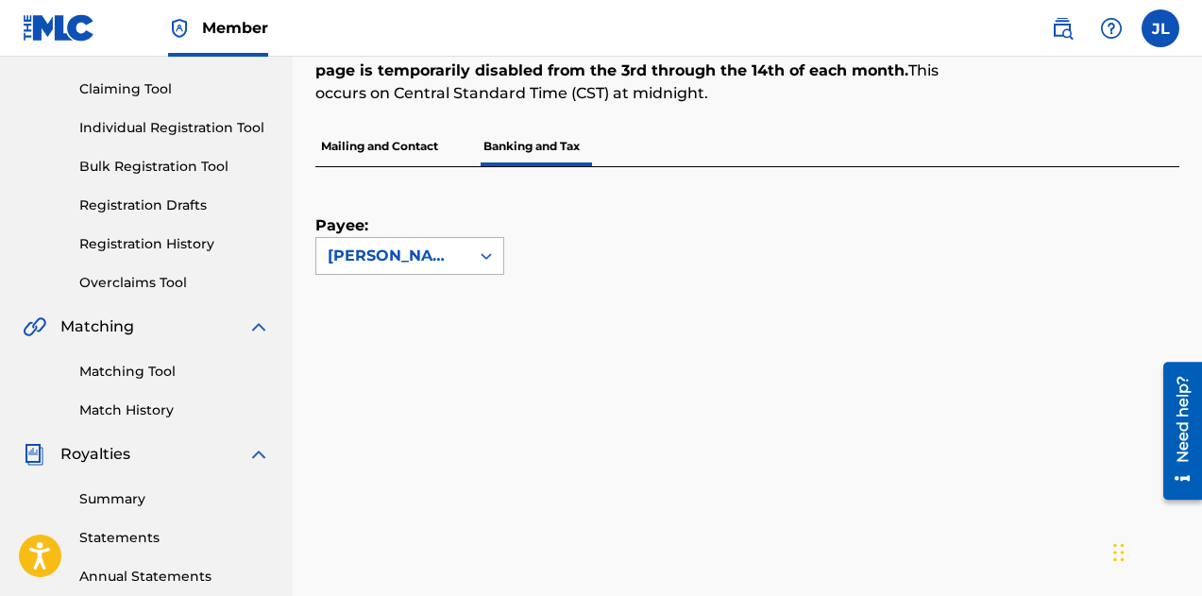
click at [459, 261] on div "[PERSON_NAME]" at bounding box center [392, 256] width 153 height 36
click at [514, 296] on div "Payee: Use Up and Down to choose options, press Enter to select the currently f…" at bounding box center [747, 255] width 864 height 177
click at [632, 297] on div "Payee: [PERSON_NAME]" at bounding box center [747, 349] width 864 height 365
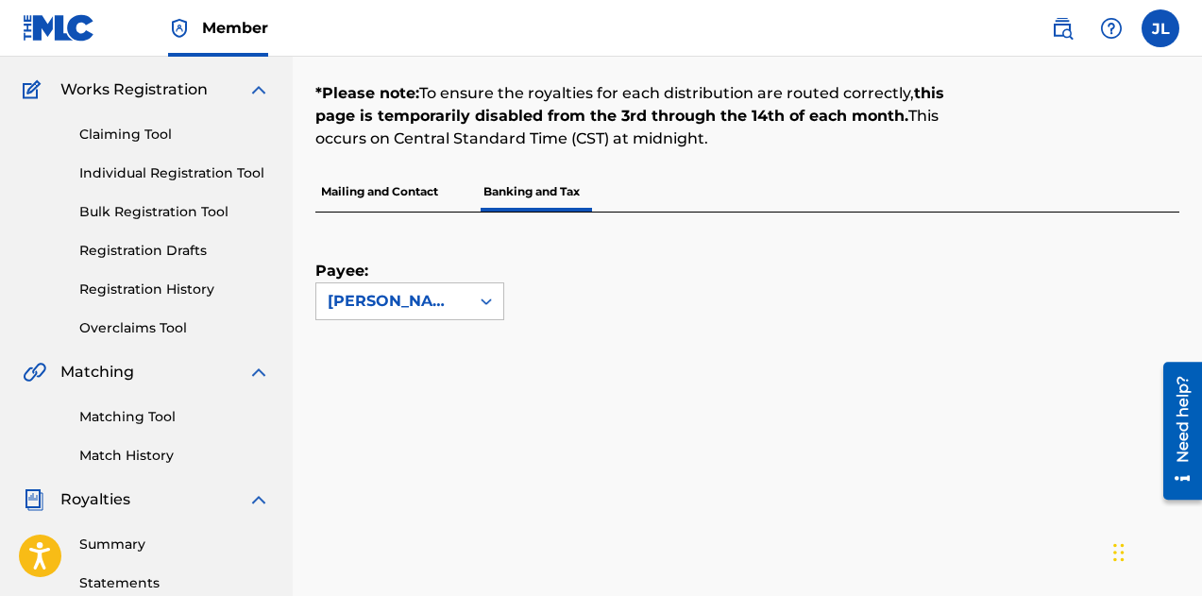
scroll to position [158, 0]
